Goal: Browse casually: Explore the website without a specific task or goal

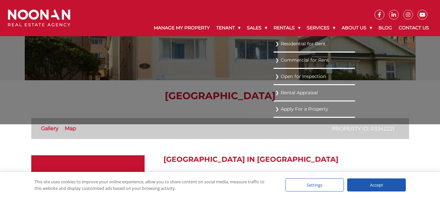
scroll to position [33, 0]
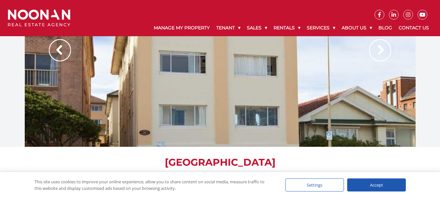
click at [293, 83] on div at bounding box center [220, 56] width 391 height 179
click at [384, 50] on img at bounding box center [380, 50] width 22 height 22
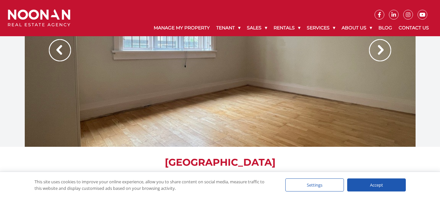
click at [384, 50] on img at bounding box center [380, 50] width 22 height 22
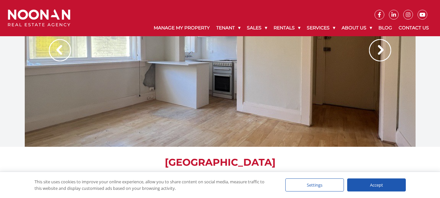
click at [384, 50] on img at bounding box center [380, 50] width 22 height 22
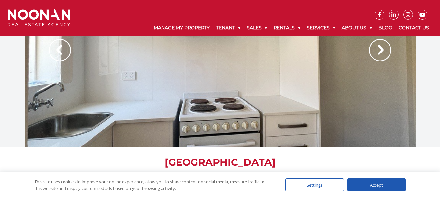
click at [384, 50] on img at bounding box center [380, 50] width 22 height 22
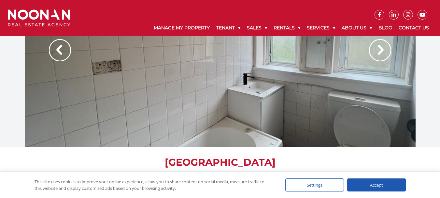
click at [384, 50] on img at bounding box center [380, 50] width 22 height 22
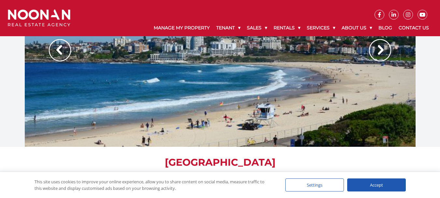
click at [384, 50] on img at bounding box center [380, 50] width 22 height 22
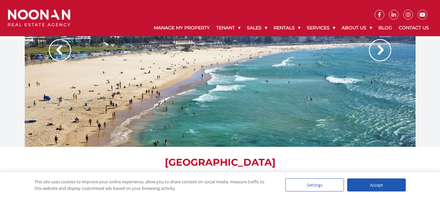
click at [384, 50] on img at bounding box center [380, 50] width 22 height 22
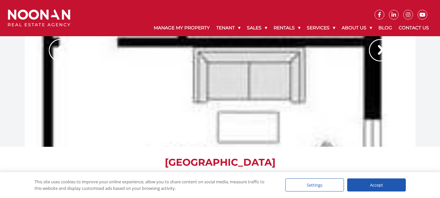
click at [384, 50] on img at bounding box center [380, 50] width 22 height 22
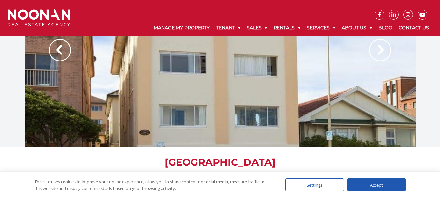
click at [384, 50] on img at bounding box center [380, 50] width 22 height 22
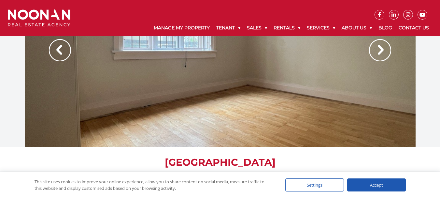
click at [384, 50] on img at bounding box center [380, 50] width 22 height 22
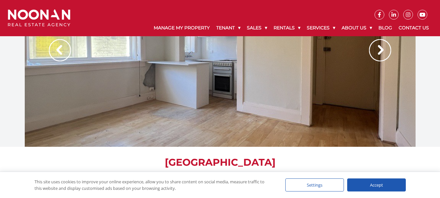
click at [382, 50] on img at bounding box center [380, 50] width 22 height 22
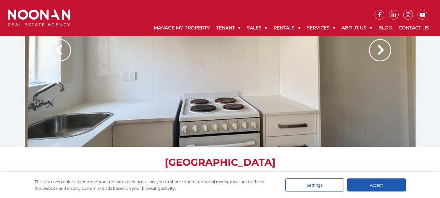
click at [382, 50] on img at bounding box center [380, 50] width 22 height 22
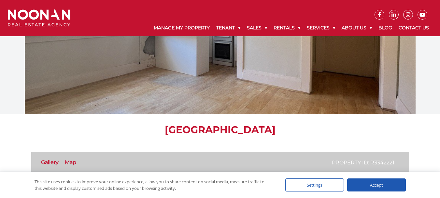
scroll to position [0, 0]
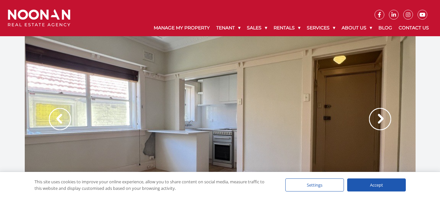
click at [382, 119] on img at bounding box center [380, 119] width 22 height 22
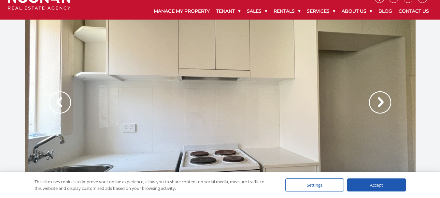
scroll to position [33, 0]
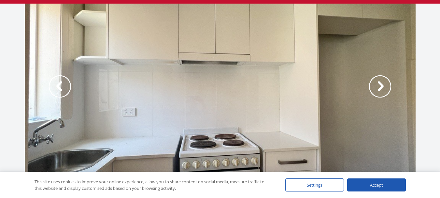
click at [378, 88] on img at bounding box center [380, 86] width 22 height 22
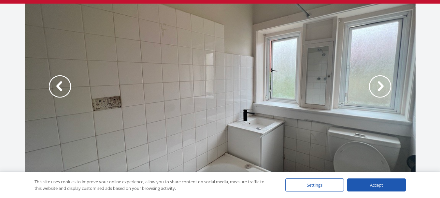
click at [378, 88] on img at bounding box center [380, 86] width 22 height 22
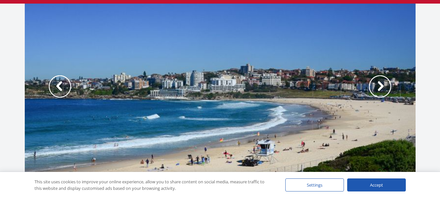
click at [383, 87] on img at bounding box center [380, 86] width 22 height 22
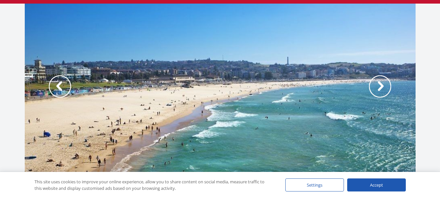
click at [382, 90] on img at bounding box center [380, 86] width 22 height 22
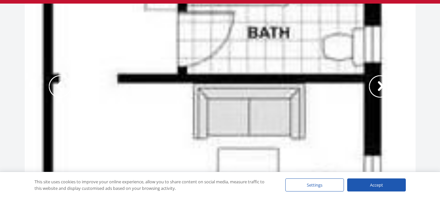
click at [382, 90] on img at bounding box center [380, 86] width 22 height 22
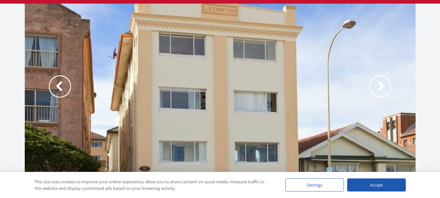
click at [382, 90] on img at bounding box center [380, 86] width 22 height 22
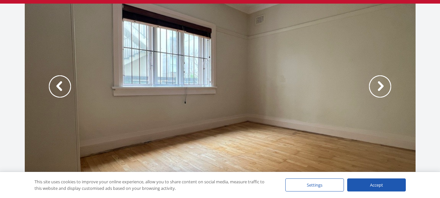
click at [382, 90] on img at bounding box center [380, 86] width 22 height 22
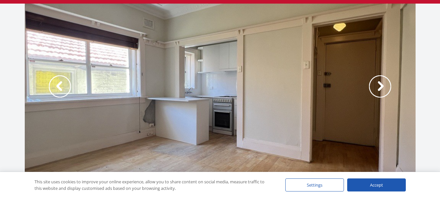
click at [382, 91] on img at bounding box center [380, 86] width 22 height 22
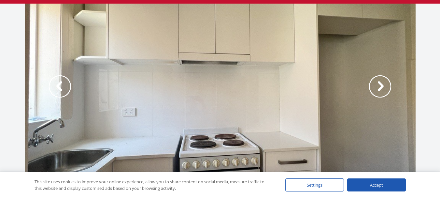
click at [382, 91] on img at bounding box center [380, 86] width 22 height 22
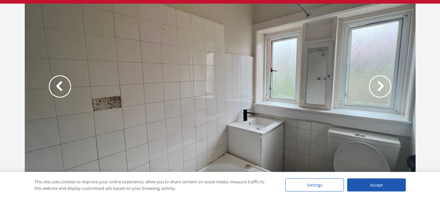
click at [382, 91] on img at bounding box center [380, 86] width 22 height 22
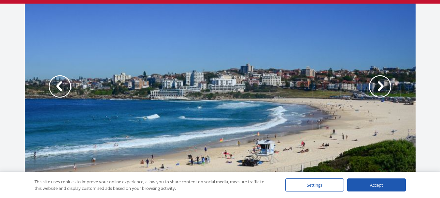
click at [382, 91] on img at bounding box center [380, 86] width 22 height 22
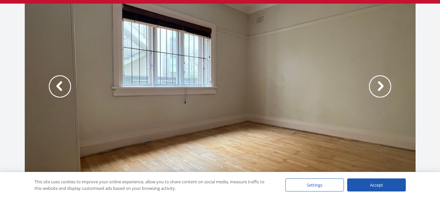
click at [381, 92] on img at bounding box center [380, 86] width 22 height 22
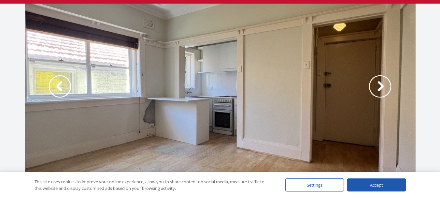
click at [381, 92] on img at bounding box center [380, 86] width 22 height 22
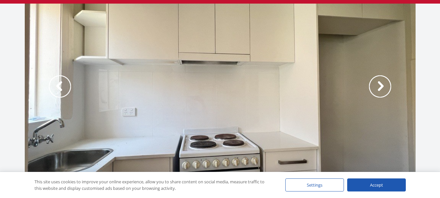
click at [381, 92] on img at bounding box center [380, 86] width 22 height 22
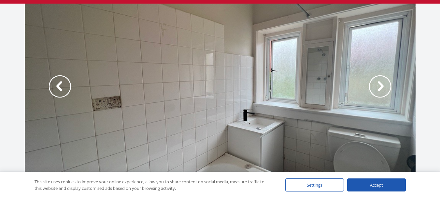
click at [381, 92] on img at bounding box center [380, 86] width 22 height 22
